Goal: Navigation & Orientation: Find specific page/section

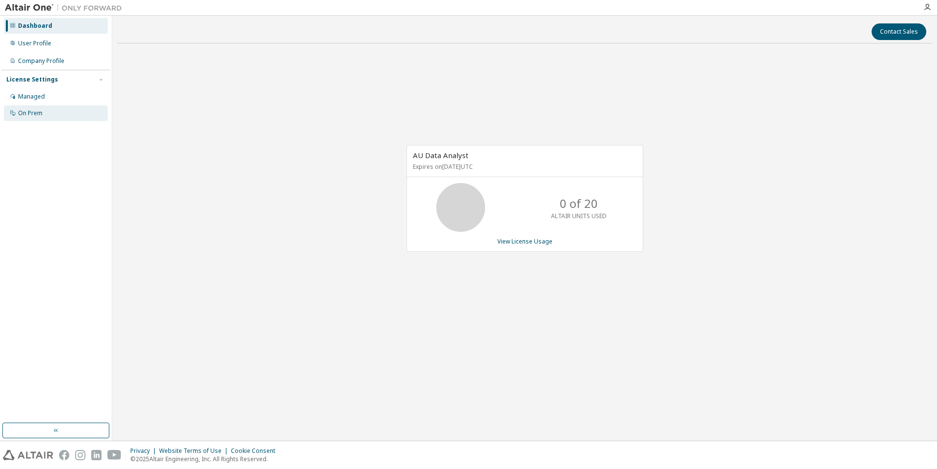
click at [40, 113] on div "On Prem" at bounding box center [30, 113] width 24 height 8
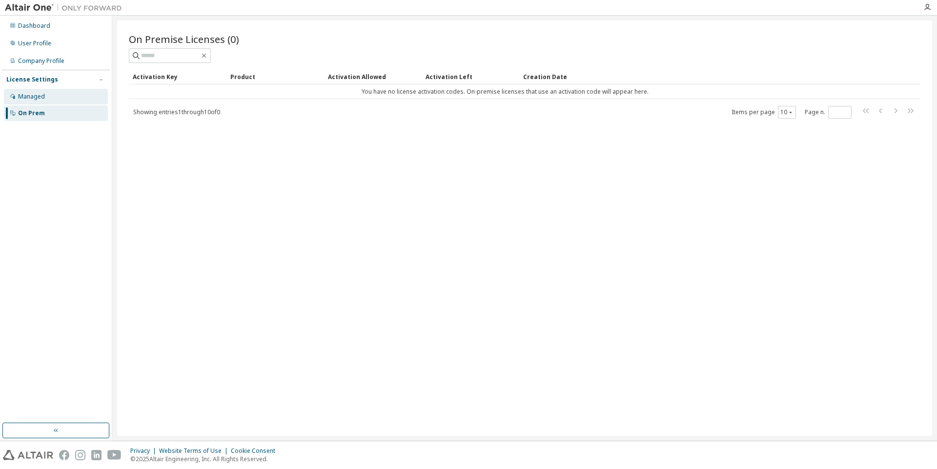
click at [32, 96] on div "Managed" at bounding box center [31, 97] width 27 height 8
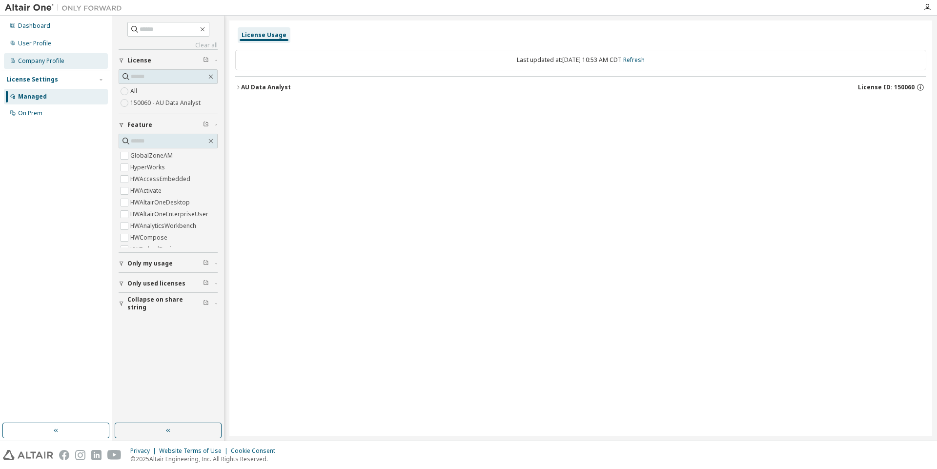
click at [32, 65] on div "Company Profile" at bounding box center [56, 61] width 104 height 16
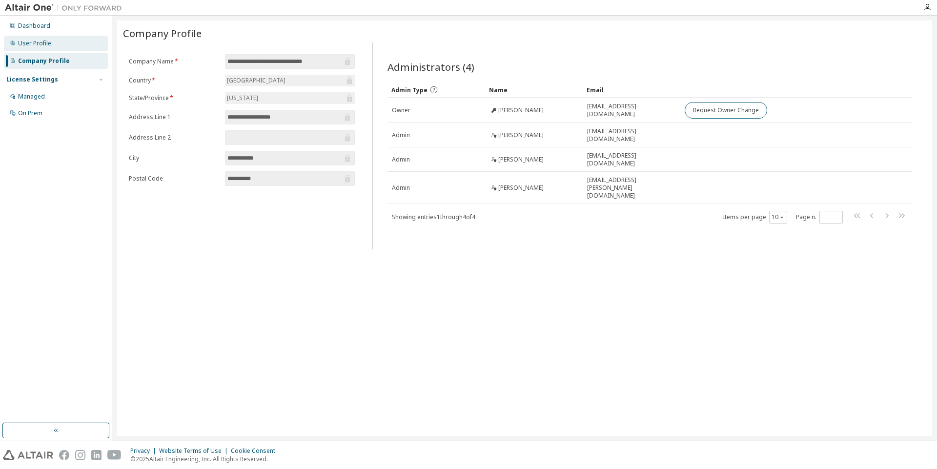
click at [31, 47] on div "User Profile" at bounding box center [56, 44] width 104 height 16
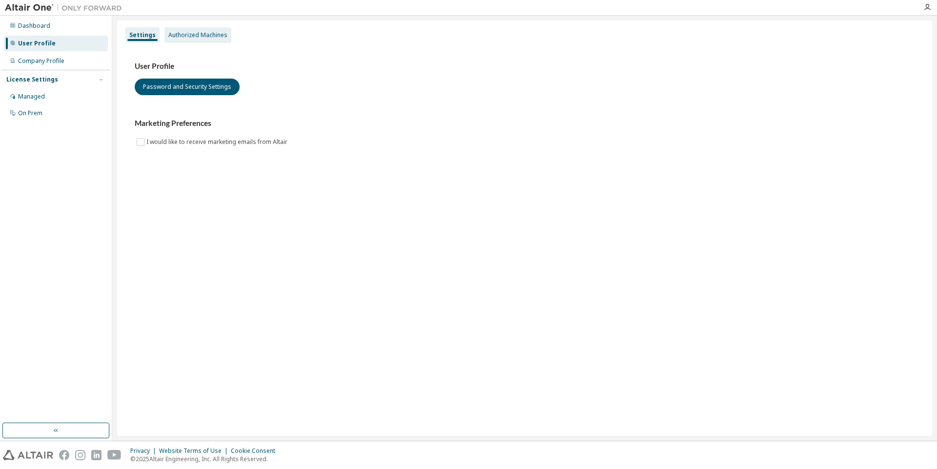
click at [186, 33] on div "Authorized Machines" at bounding box center [197, 35] width 59 height 8
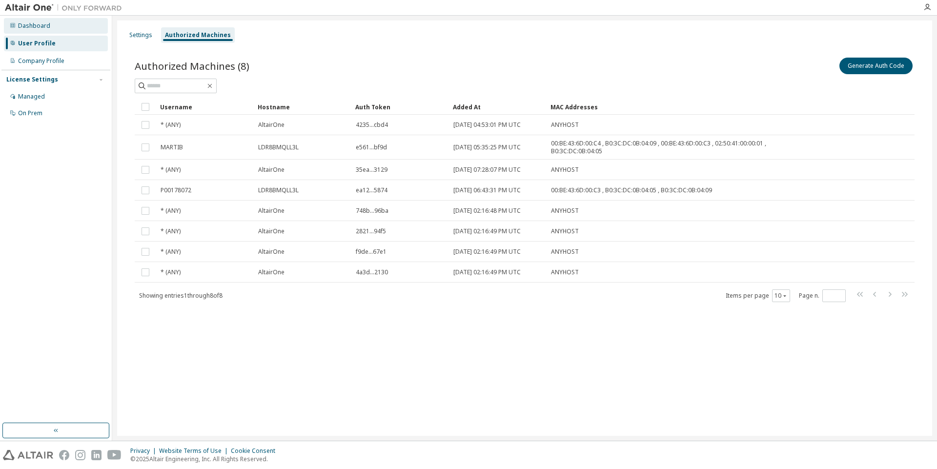
click at [43, 29] on div "Dashboard" at bounding box center [34, 26] width 32 height 8
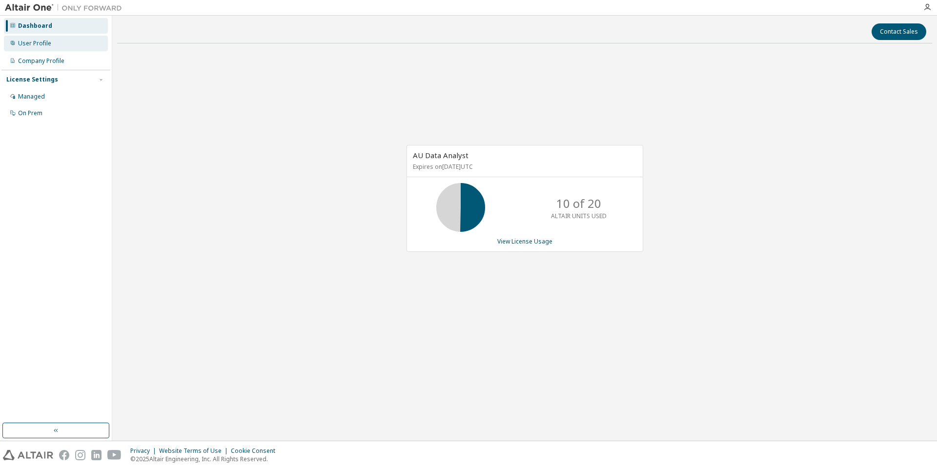
click at [40, 41] on div "User Profile" at bounding box center [34, 44] width 33 height 8
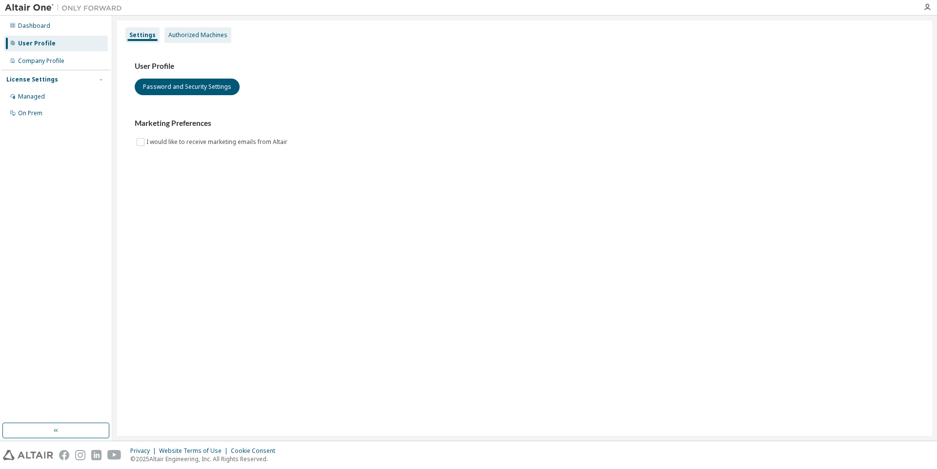
click at [196, 37] on div "Authorized Machines" at bounding box center [197, 35] width 59 height 8
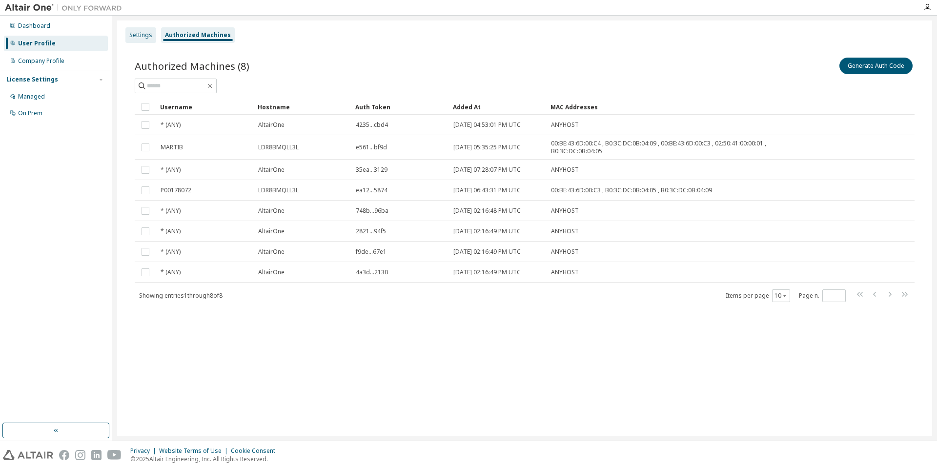
click at [139, 33] on div "Settings" at bounding box center [140, 35] width 23 height 8
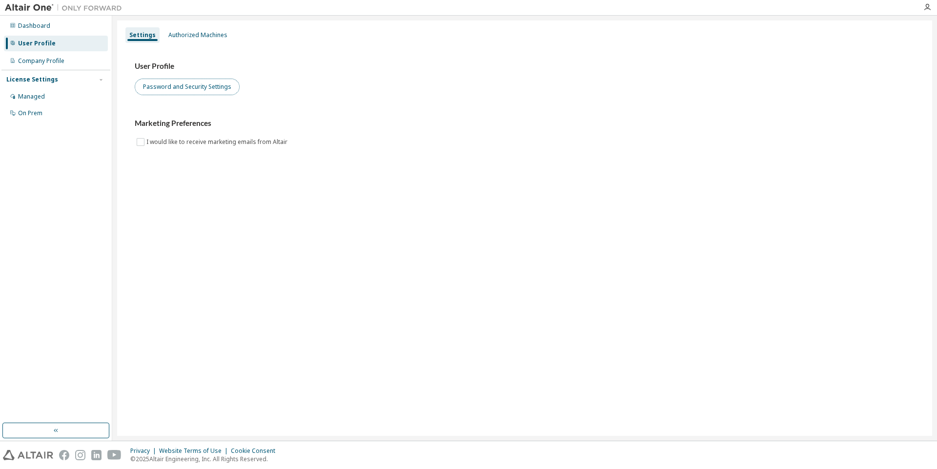
click at [182, 84] on button "Password and Security Settings" at bounding box center [187, 87] width 105 height 17
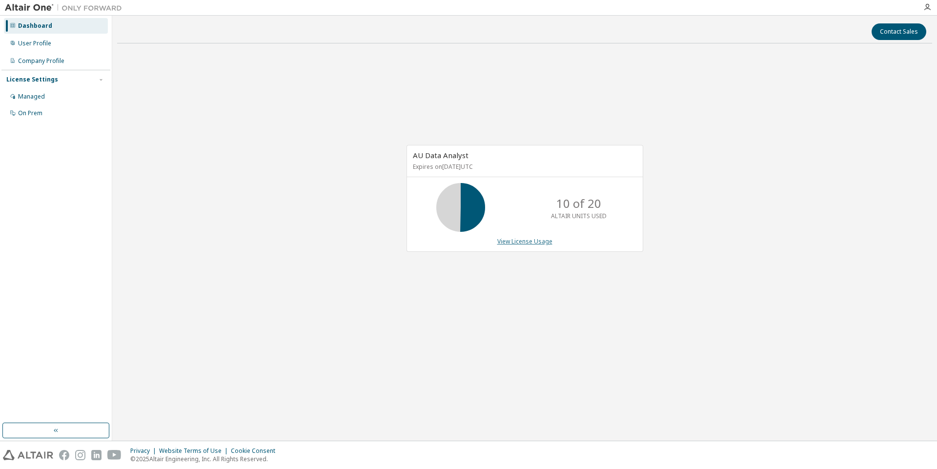
click at [533, 241] on link "View License Usage" at bounding box center [524, 241] width 55 height 8
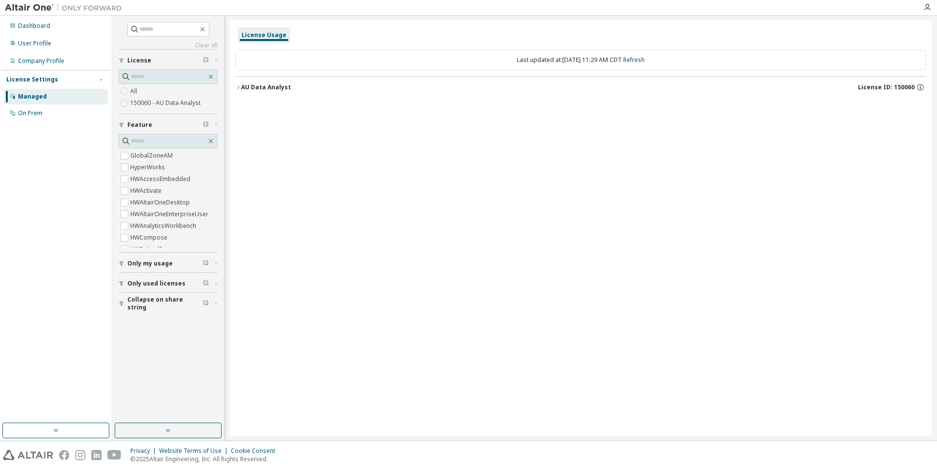
click at [155, 262] on span "Only my usage" at bounding box center [149, 264] width 45 height 8
click at [153, 311] on span "Only used licenses" at bounding box center [156, 312] width 58 height 8
click at [32, 113] on div "On Prem" at bounding box center [30, 113] width 24 height 8
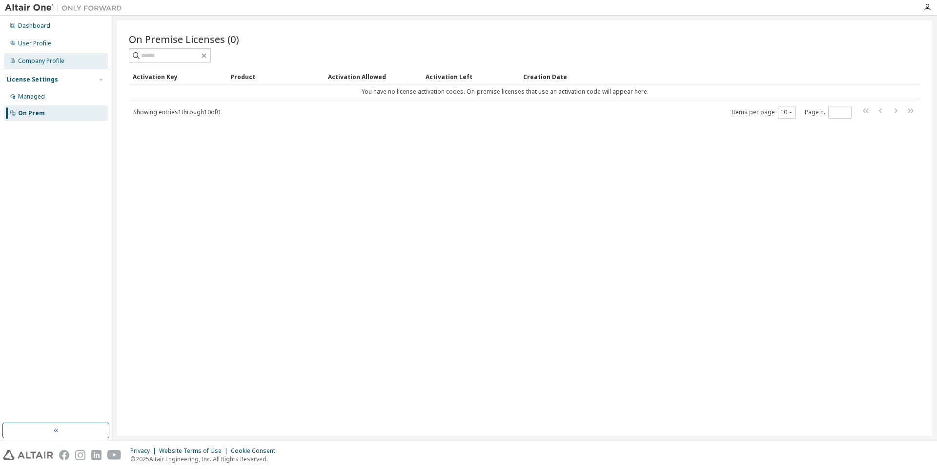
click at [39, 60] on div "Company Profile" at bounding box center [41, 61] width 46 height 8
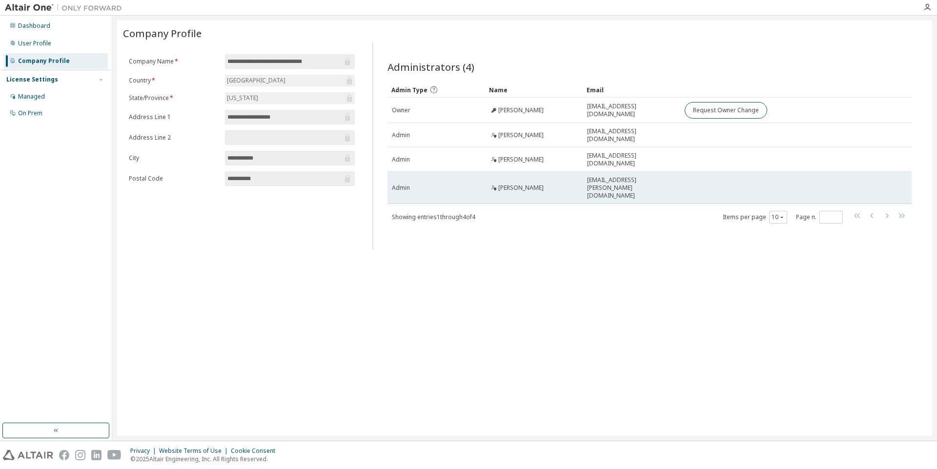
click at [522, 184] on span "[PERSON_NAME]" at bounding box center [520, 188] width 45 height 8
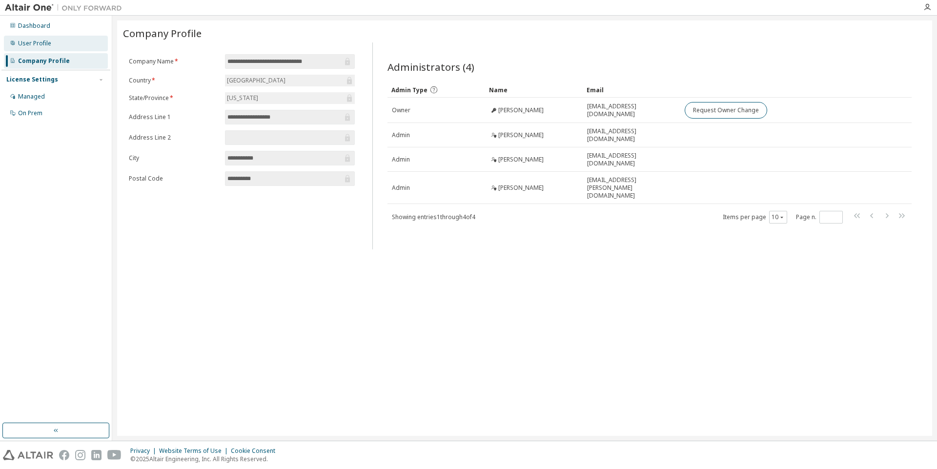
click at [35, 41] on div "User Profile" at bounding box center [34, 44] width 33 height 8
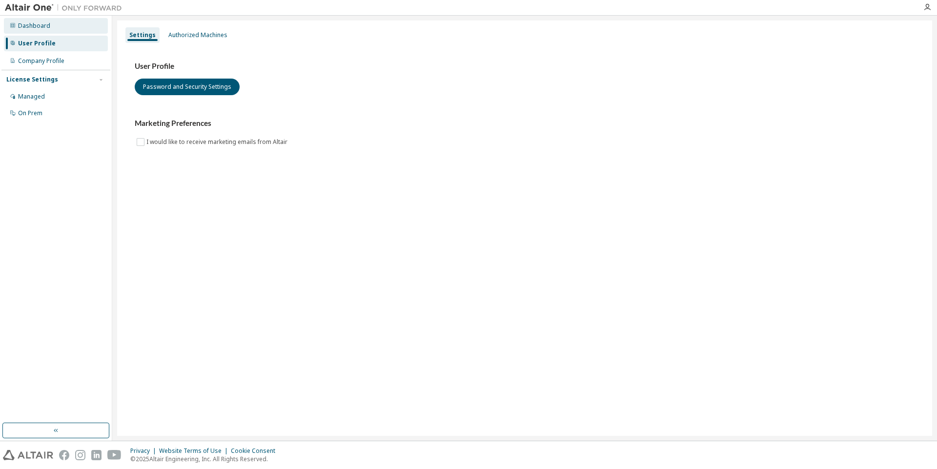
click at [34, 27] on div "Dashboard" at bounding box center [34, 26] width 32 height 8
